Goal: Information Seeking & Learning: Find contact information

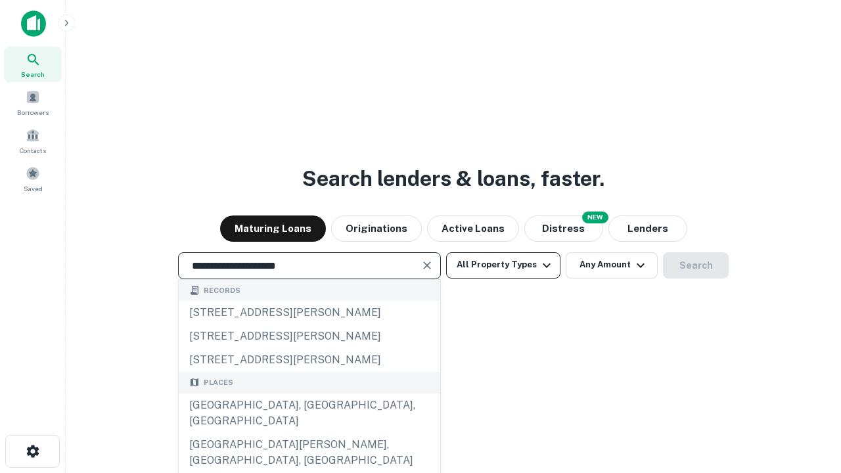
type input "**********"
click at [503, 265] on button "All Property Types" at bounding box center [503, 265] width 114 height 26
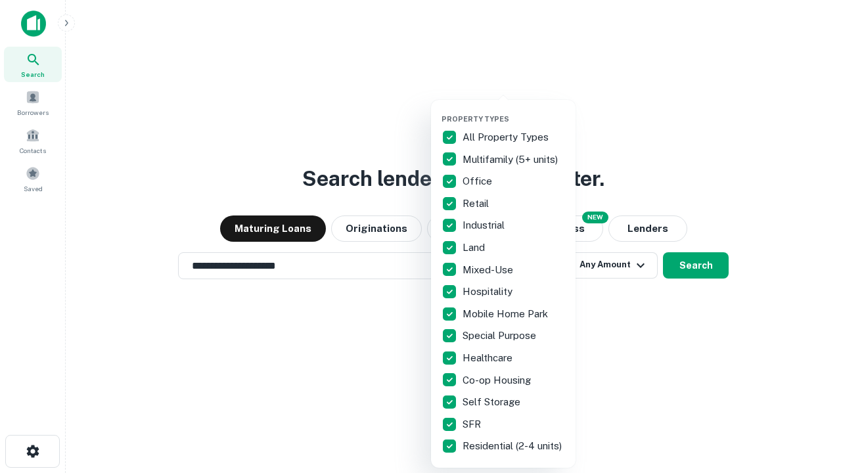
click at [514, 110] on button "button" at bounding box center [514, 110] width 145 height 1
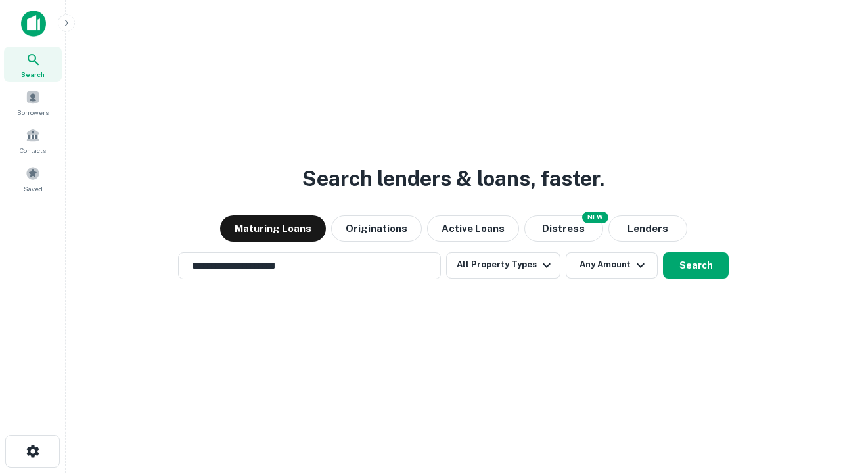
scroll to position [20, 0]
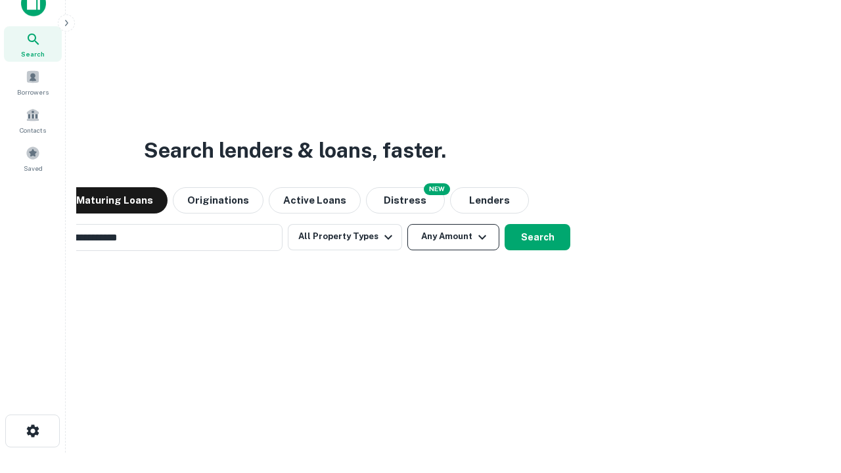
click at [407, 224] on button "Any Amount" at bounding box center [453, 237] width 92 height 26
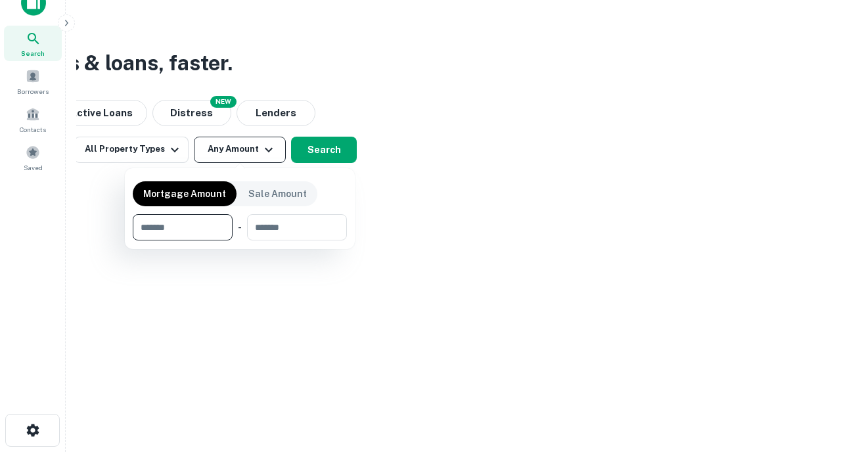
type input "*******"
click at [240, 240] on button "button" at bounding box center [240, 240] width 214 height 1
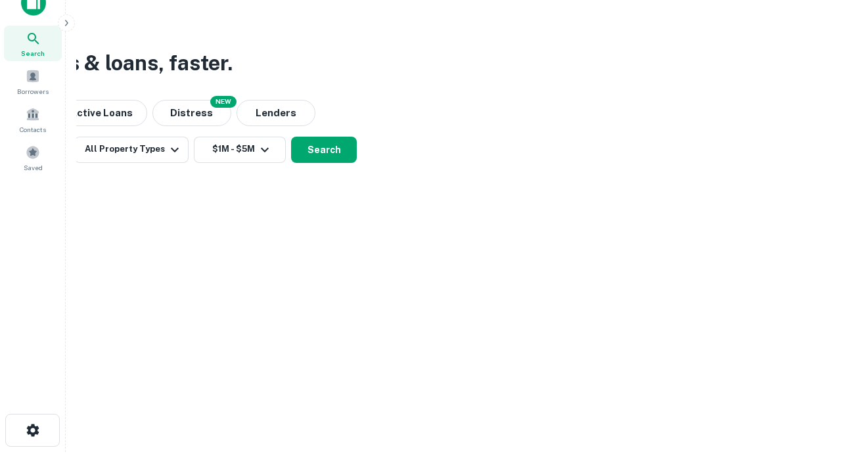
scroll to position [20, 0]
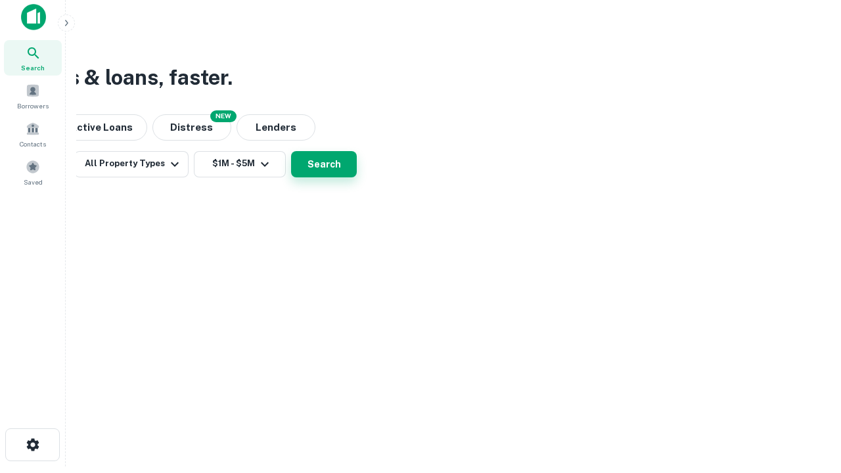
click at [357, 177] on button "Search" at bounding box center [324, 164] width 66 height 26
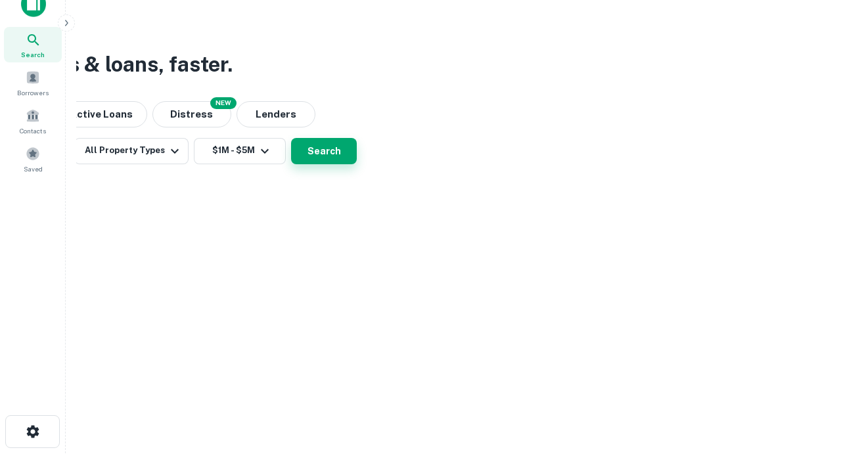
scroll to position [0, 242]
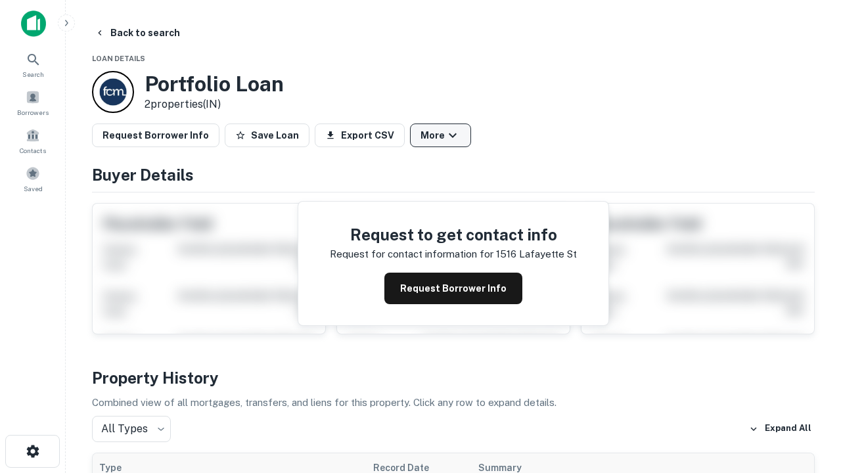
click at [440, 135] on button "More" at bounding box center [440, 136] width 61 height 24
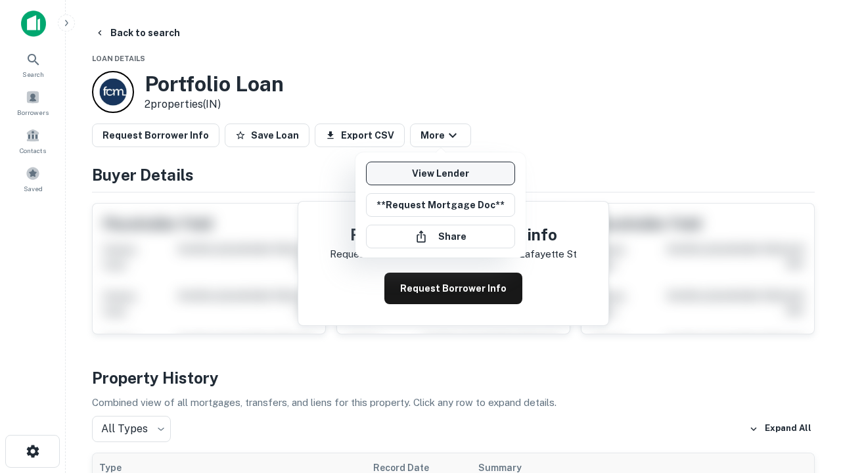
click at [440, 173] on link "View Lender" at bounding box center [440, 174] width 149 height 24
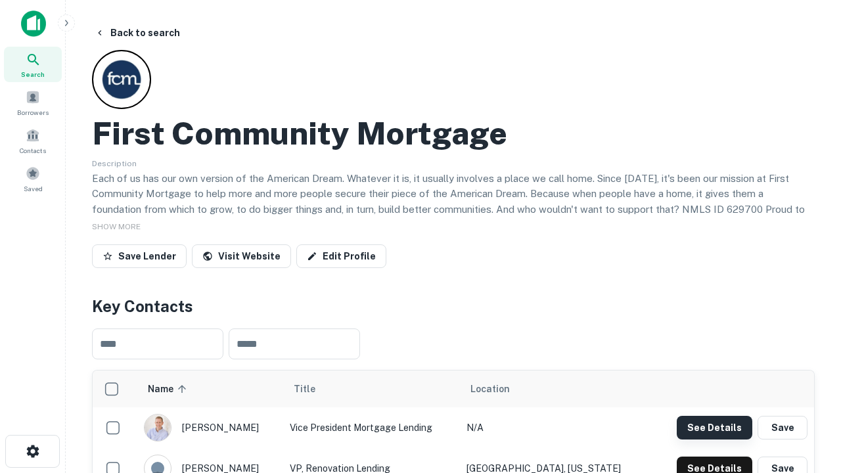
click at [714, 427] on button "See Details" at bounding box center [715, 428] width 76 height 24
click at [32, 451] on icon "button" at bounding box center [33, 451] width 16 height 16
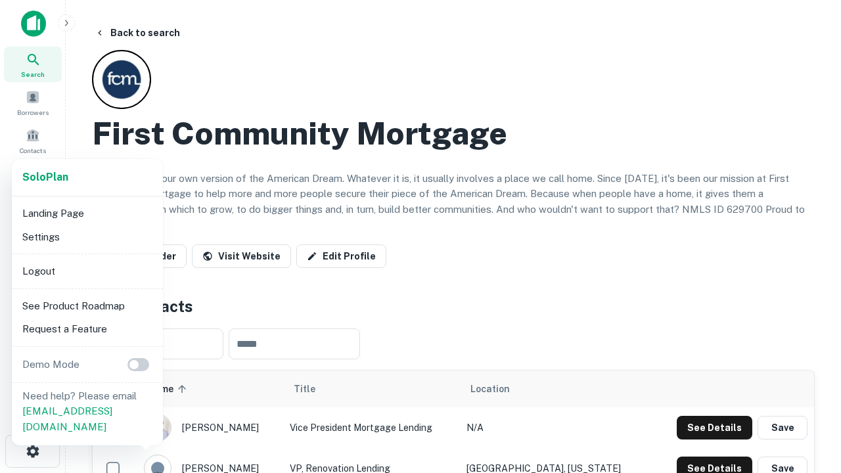
click at [87, 271] on li "Logout" at bounding box center [87, 272] width 141 height 24
